Goal: Information Seeking & Learning: Learn about a topic

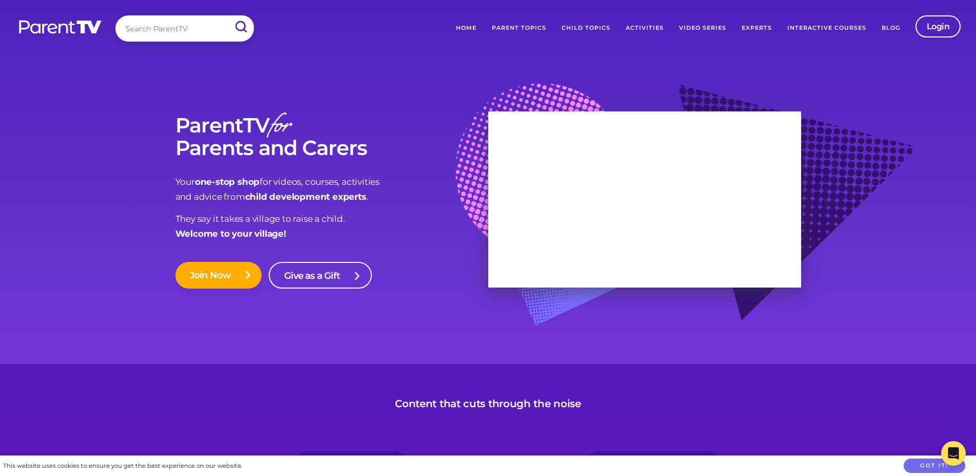
click at [519, 23] on link "Parent Topics" at bounding box center [519, 28] width 70 height 26
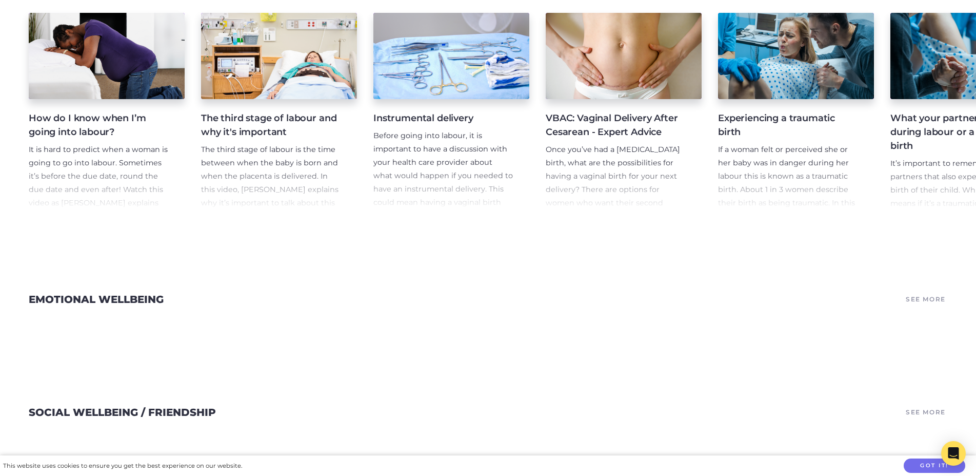
scroll to position [2250, 0]
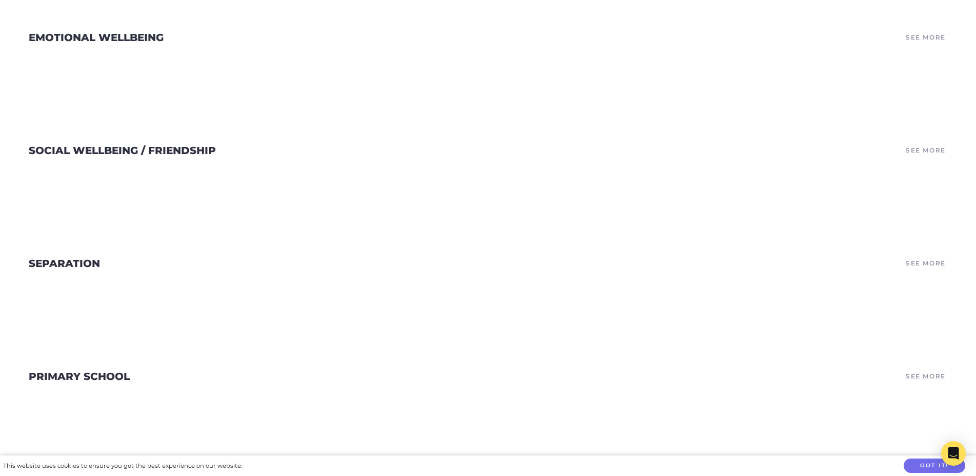
click at [922, 45] on link "See More" at bounding box center [925, 37] width 43 height 14
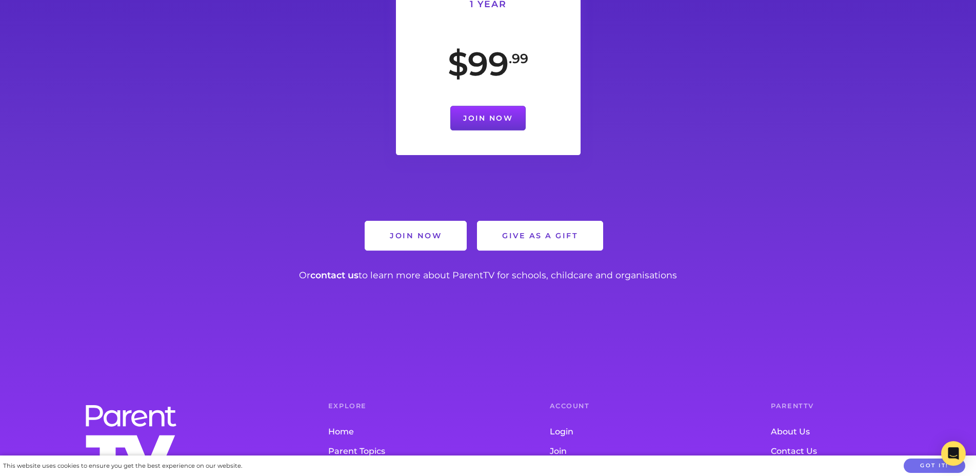
scroll to position [755, 0]
